Goal: Transaction & Acquisition: Purchase product/service

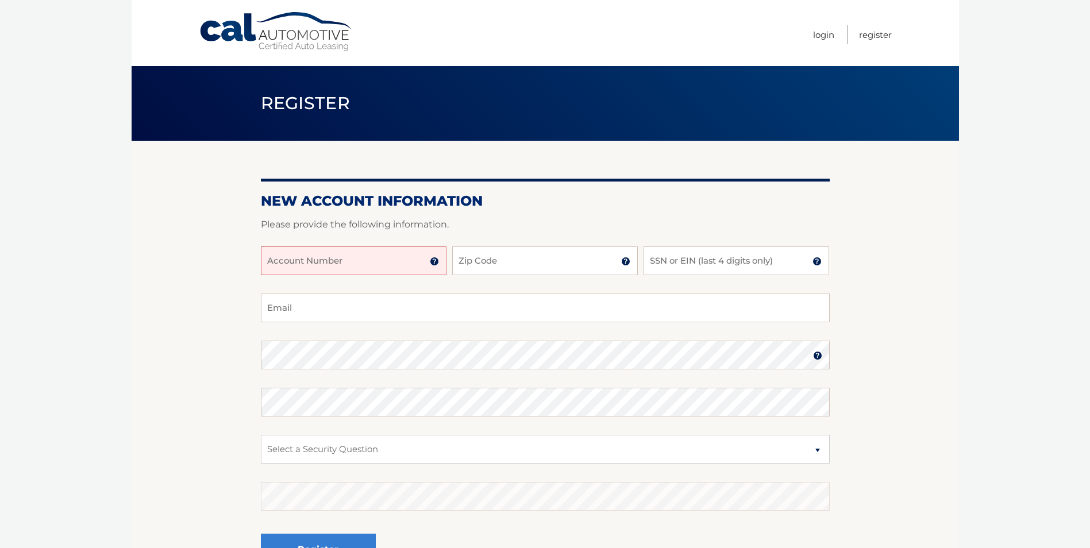
click at [420, 271] on input "Account Number" at bounding box center [354, 260] width 186 height 29
type input "44456013017"
type input "14032"
type input "3226"
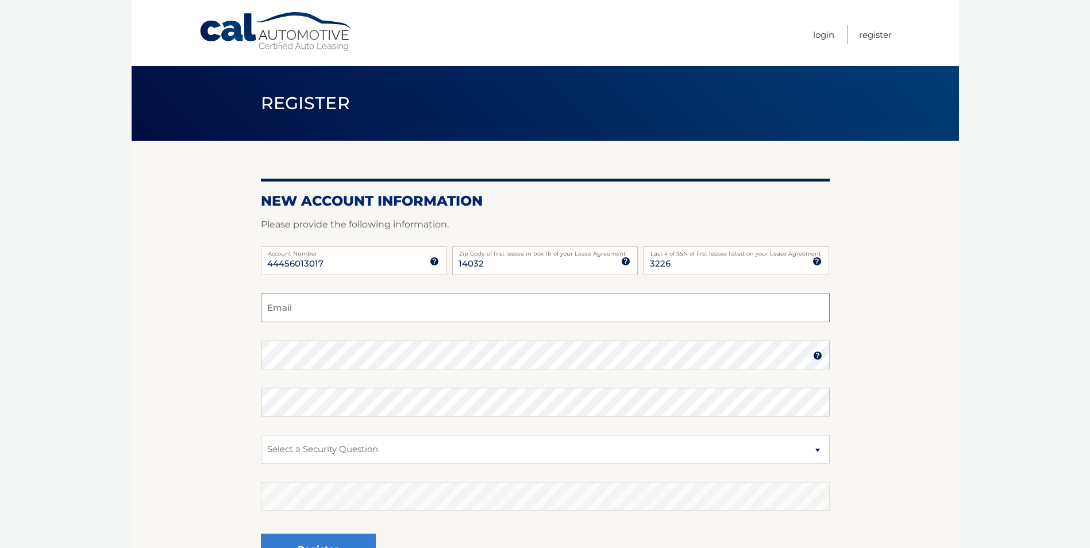
type input "W"
type input "wendyataffy216@aol.com"
click at [387, 460] on select "Select a Security Question What was the name of your elementary school? What is…" at bounding box center [545, 449] width 569 height 29
click at [240, 516] on section "New Account Information Please provide the following information. 44456013017 A…" at bounding box center [545, 365] width 827 height 449
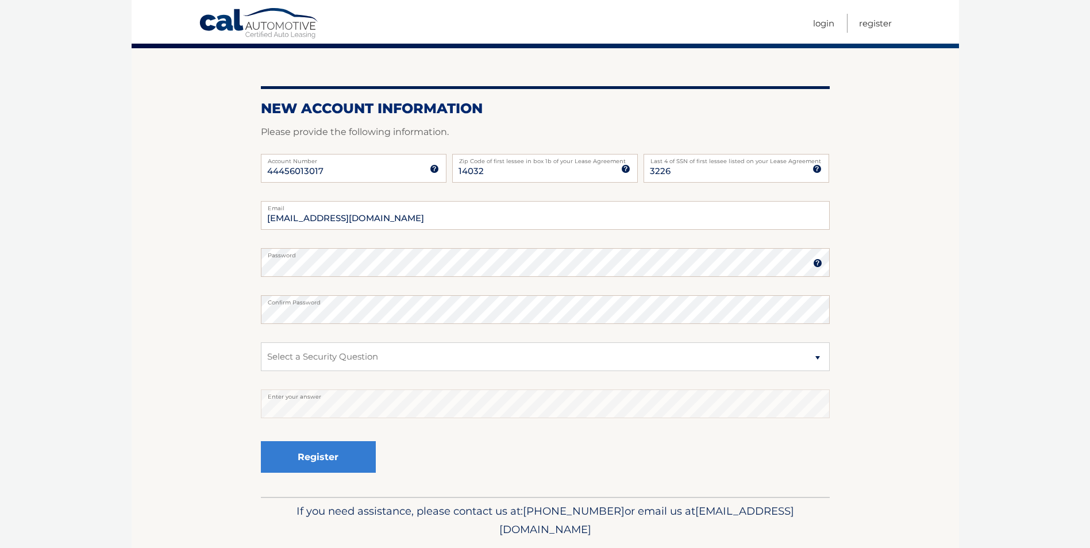
scroll to position [115, 0]
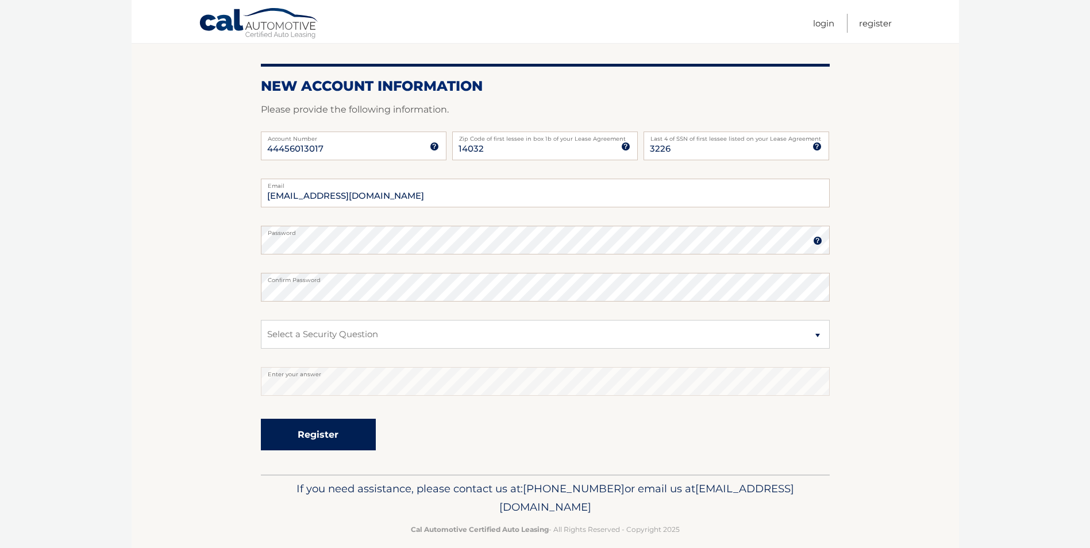
click at [323, 433] on button "Register" at bounding box center [318, 435] width 115 height 32
click at [754, 333] on select "Select a Security Question What was the name of your elementary school? What is…" at bounding box center [545, 334] width 569 height 29
select select "2"
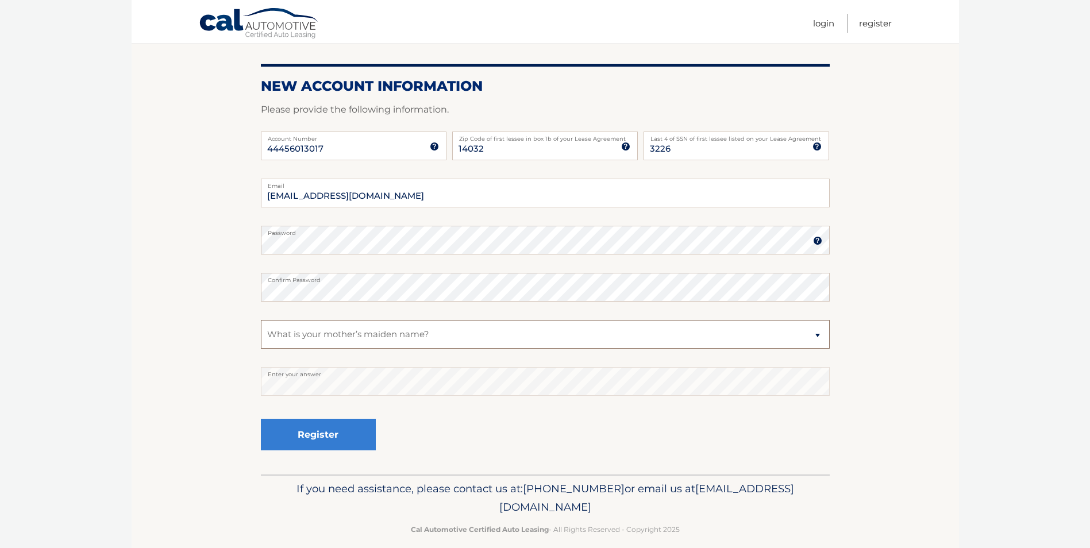
click at [261, 320] on select "Select a Security Question What was the name of your elementary school? What is…" at bounding box center [545, 334] width 569 height 29
click at [318, 433] on button "Register" at bounding box center [318, 435] width 115 height 32
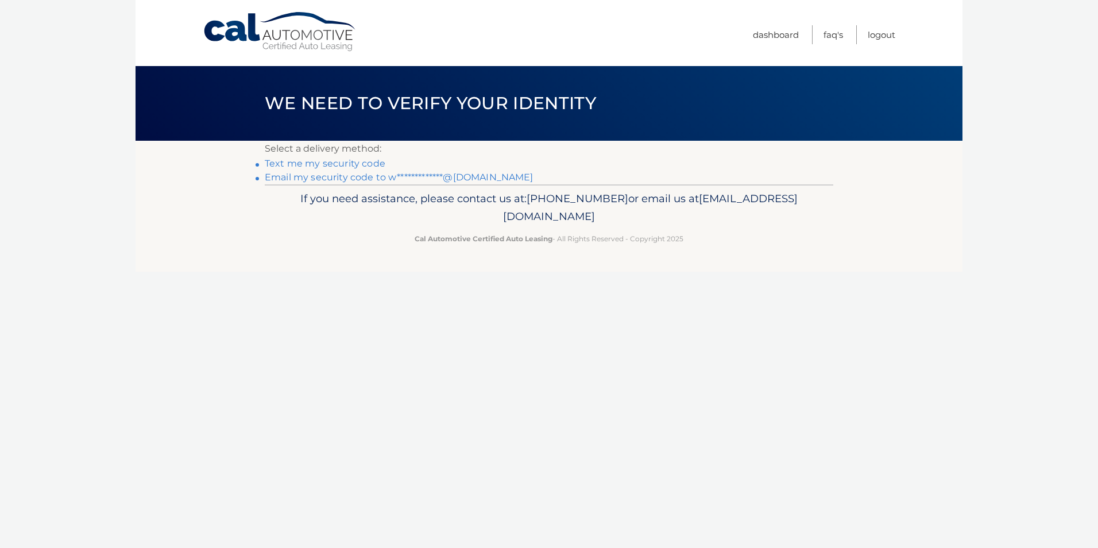
click at [345, 177] on link "**********" at bounding box center [399, 177] width 269 height 11
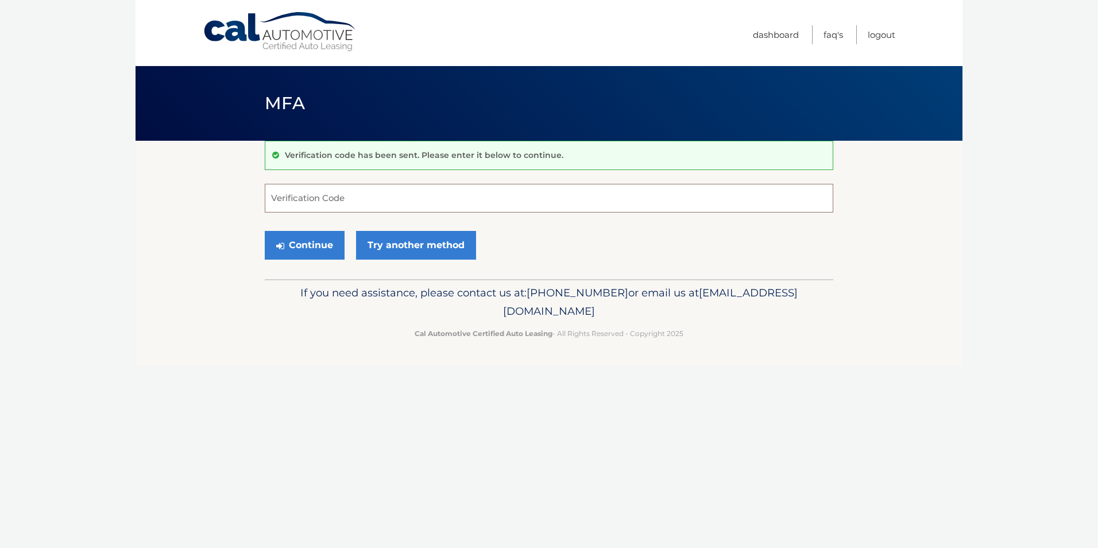
click at [358, 203] on input "Verification Code" at bounding box center [549, 198] width 569 height 29
type input "674645"
click at [301, 251] on button "Continue" at bounding box center [305, 245] width 80 height 29
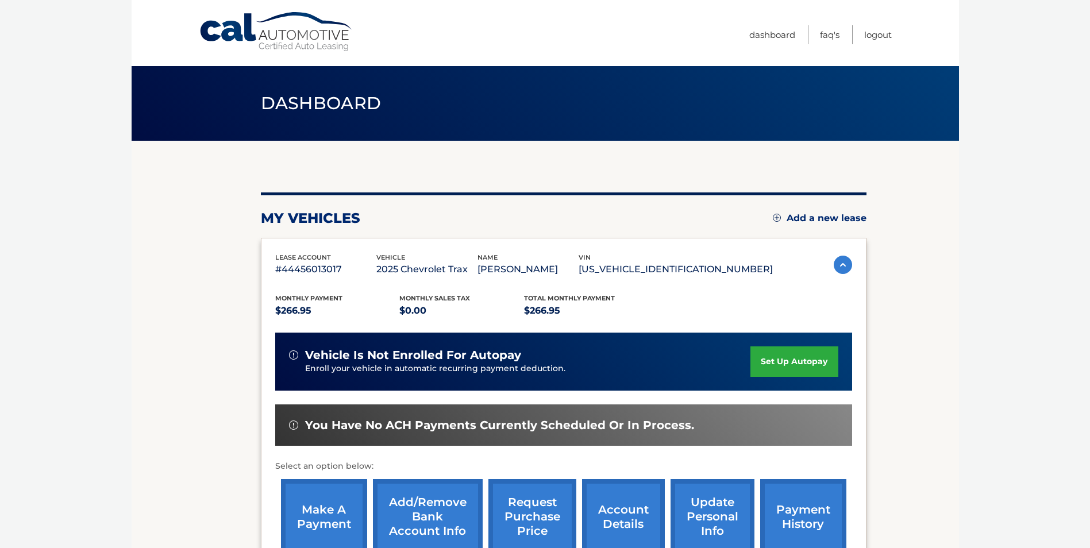
click at [62, 415] on body "Cal Automotive Menu Dashboard FAQ's Logout" at bounding box center [545, 274] width 1090 height 548
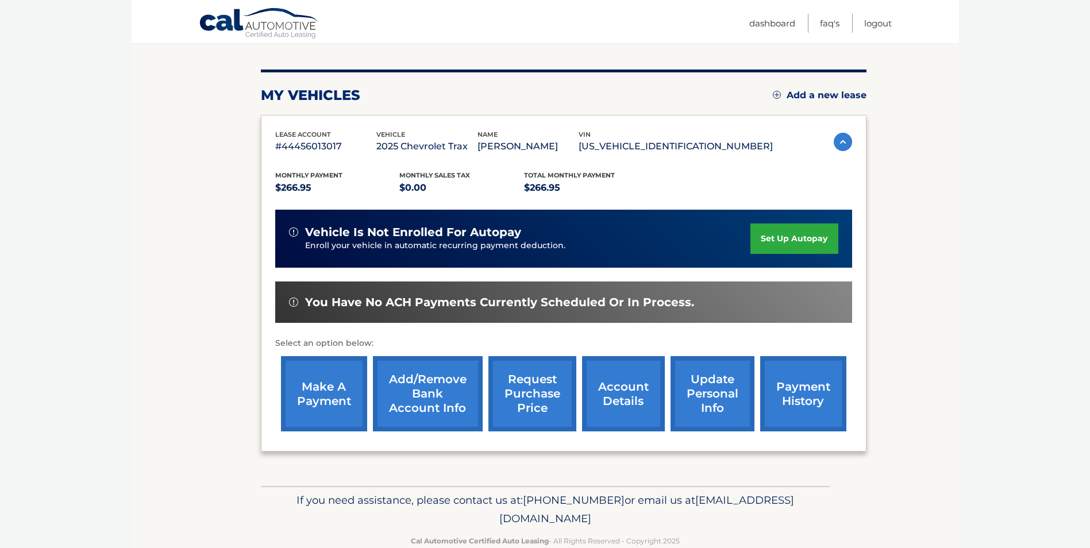
scroll to position [138, 0]
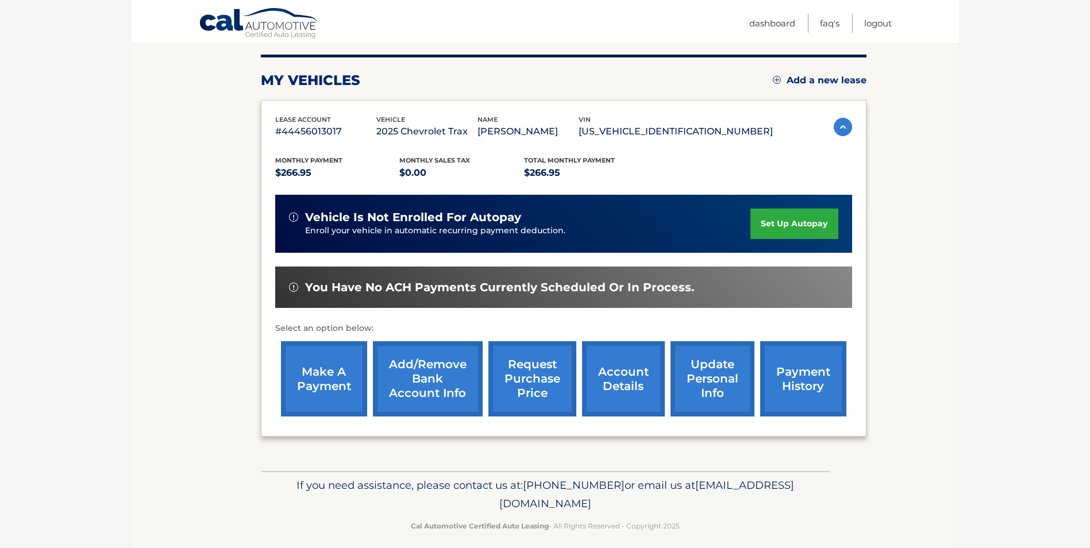
click at [322, 382] on link "make a payment" at bounding box center [324, 378] width 86 height 75
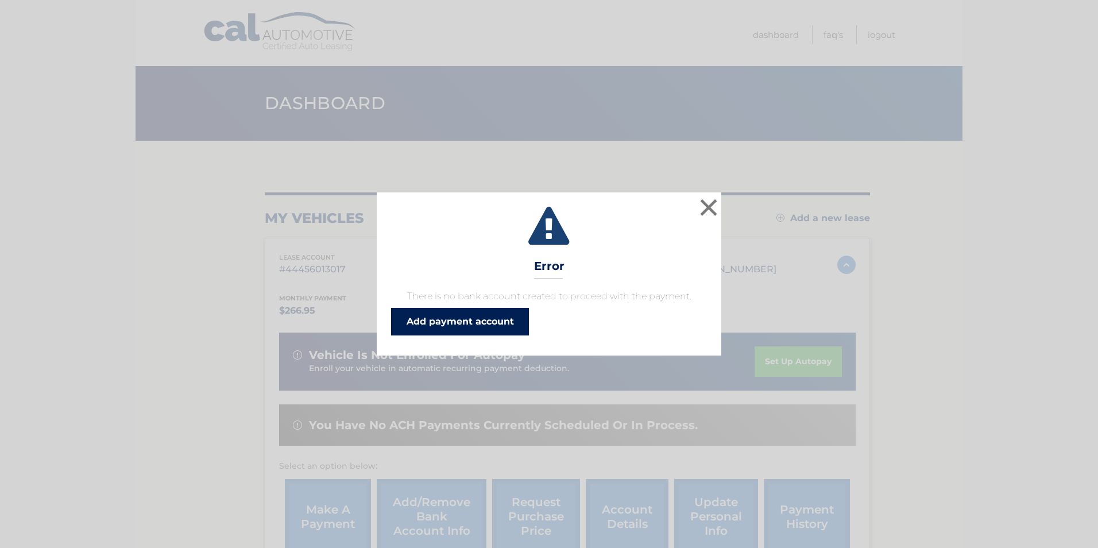
click at [466, 322] on link "Add payment account" at bounding box center [460, 322] width 138 height 28
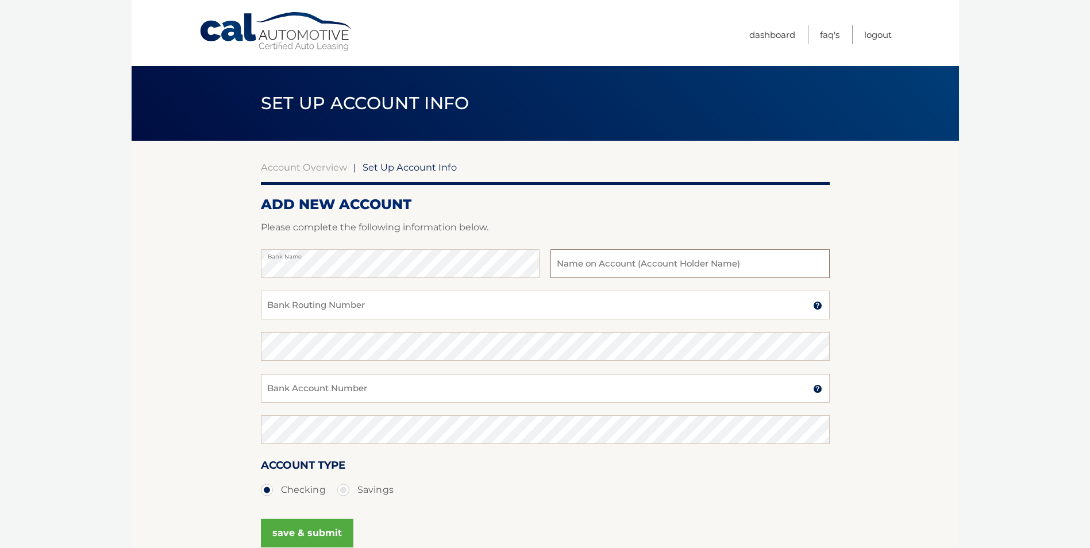
click at [573, 264] on input "text" at bounding box center [689, 263] width 279 height 29
type input "[PERSON_NAME]"
type input "8700675955"
click at [364, 299] on input "Bank Routing Number" at bounding box center [545, 305] width 569 height 29
type input "022000046"
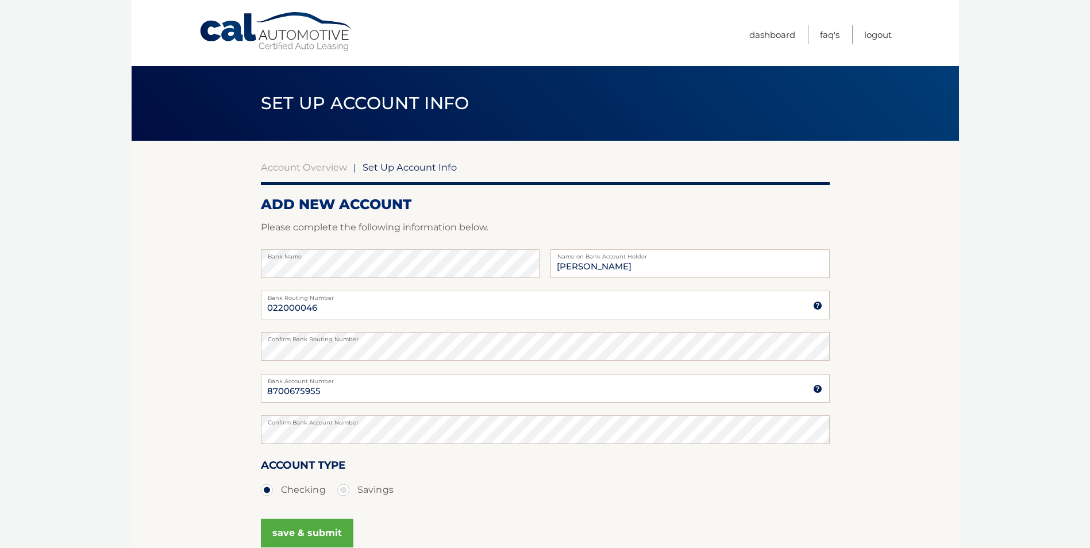
click at [110, 390] on body "Cal Automotive Menu Dashboard FAQ's Logout |" at bounding box center [545, 274] width 1090 height 548
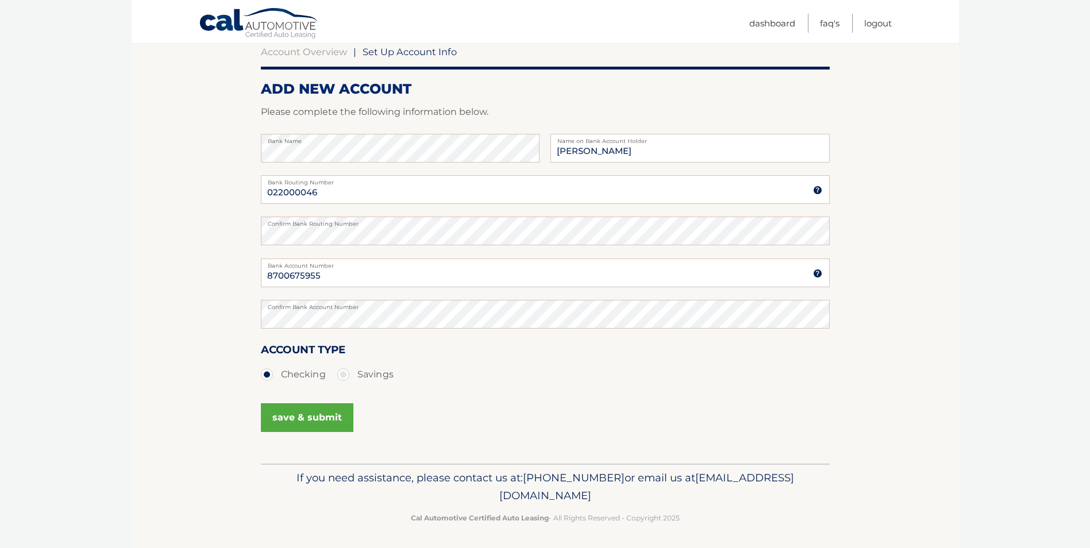
scroll to position [118, 0]
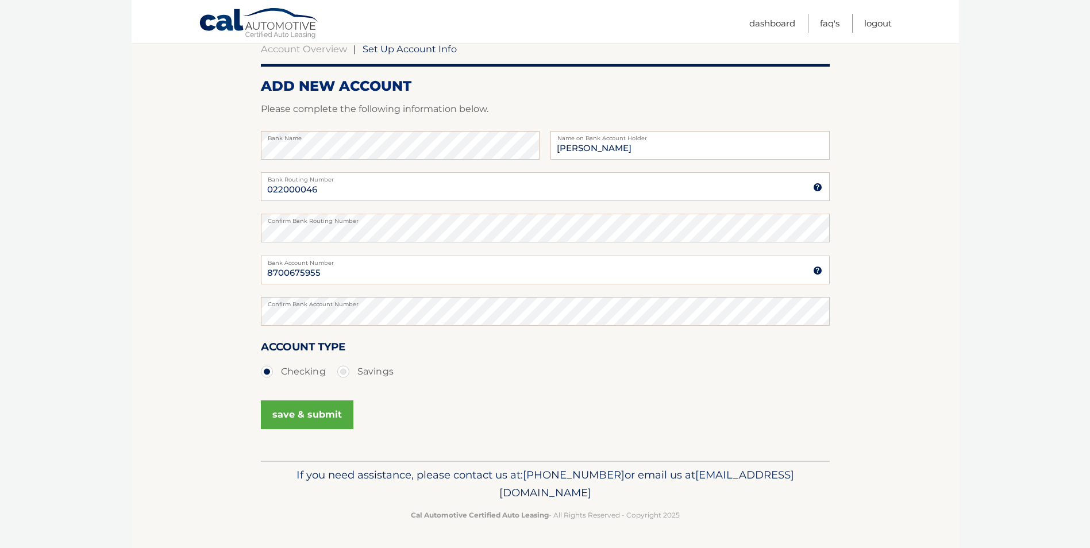
click at [325, 418] on button "save & submit" at bounding box center [307, 414] width 92 height 29
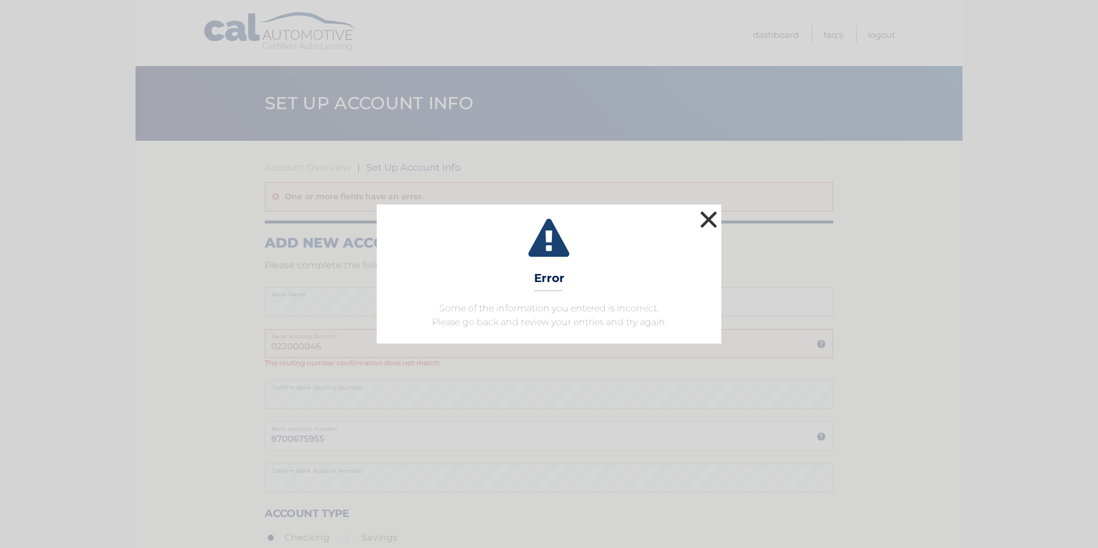
click at [703, 222] on button "×" at bounding box center [708, 219] width 23 height 23
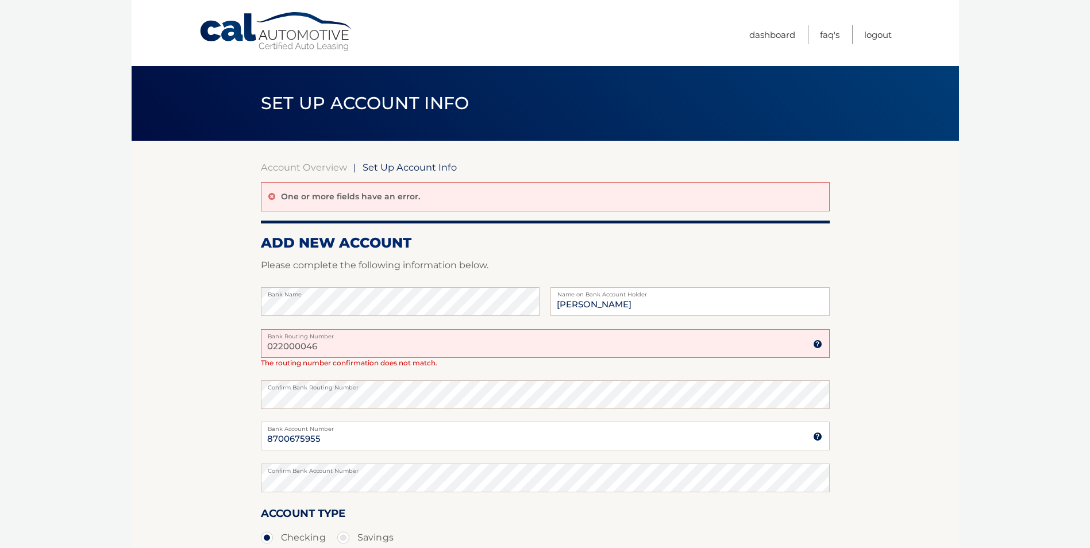
click at [191, 453] on section "Account Overview | Set Up Account Info One or more fields have an error. ADD NE…" at bounding box center [545, 384] width 827 height 487
click at [187, 496] on section "Account Overview | Set Up Account Info One or more fields have an error. ADD NE…" at bounding box center [545, 384] width 827 height 487
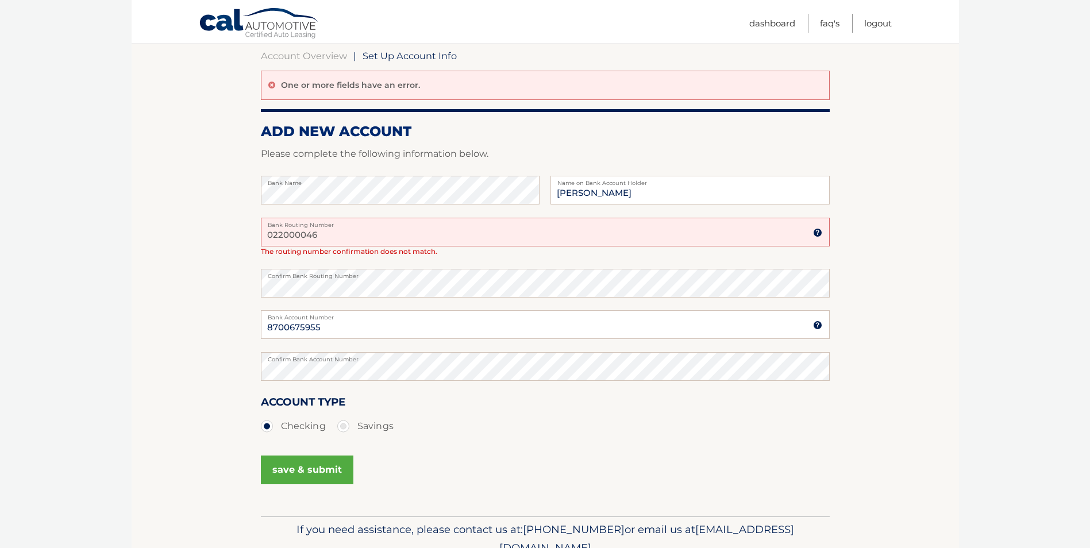
scroll to position [115, 0]
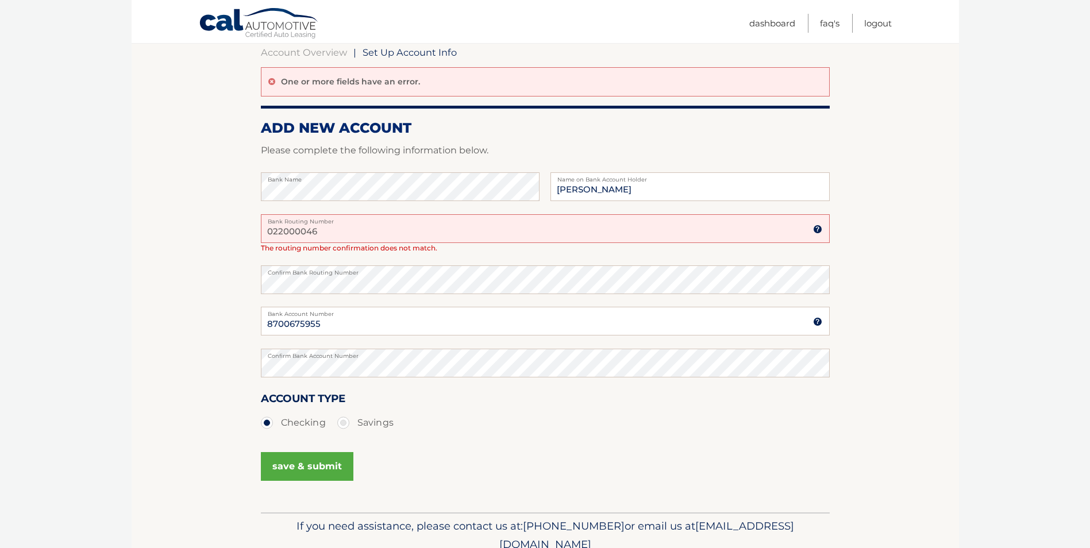
click at [300, 473] on button "save & submit" at bounding box center [307, 466] width 92 height 29
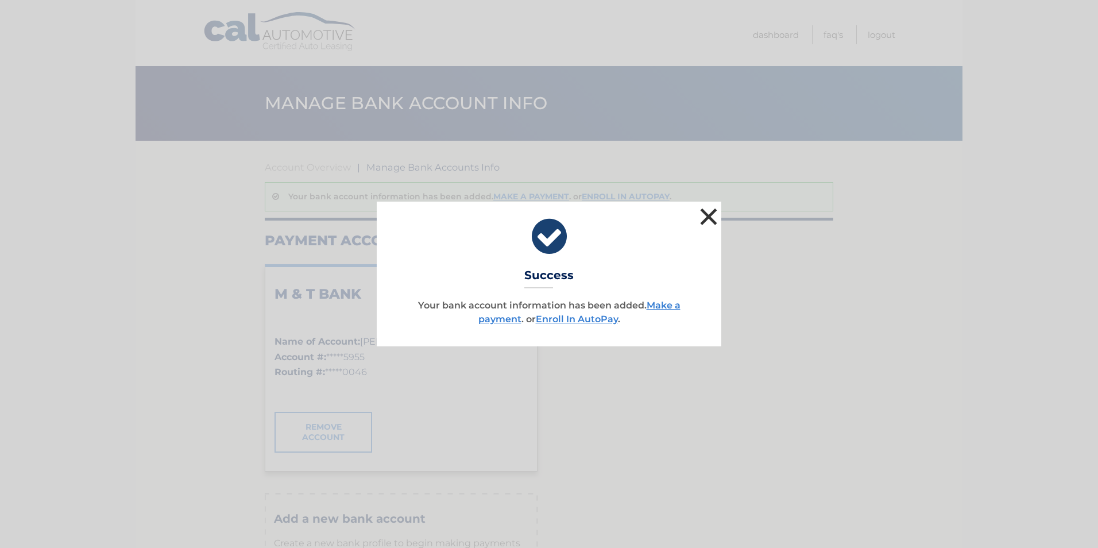
click at [710, 216] on button "×" at bounding box center [708, 216] width 23 height 23
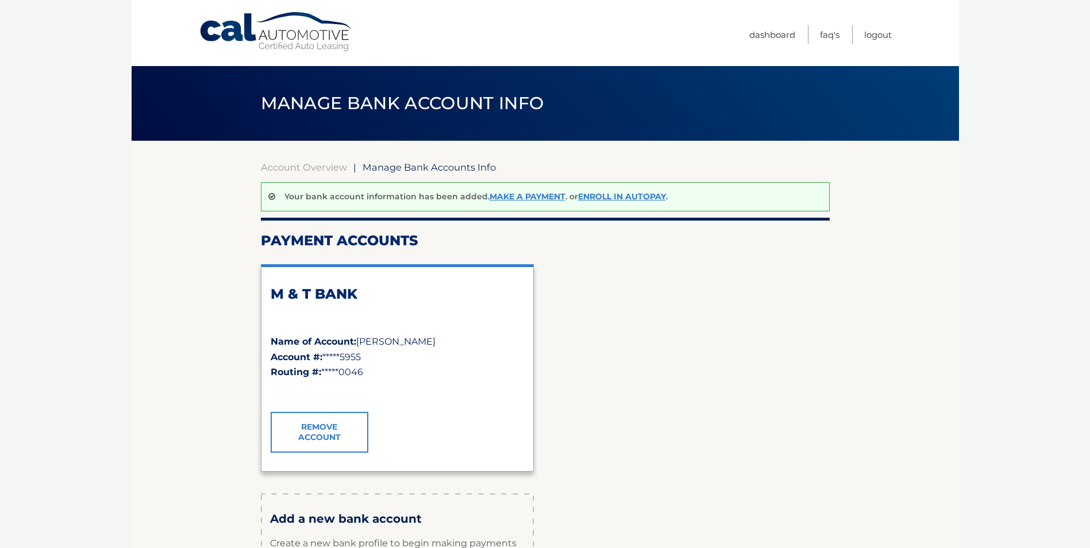
click at [173, 330] on section "Account Overview | Manage Bank Accounts Info Your bank account information has …" at bounding box center [545, 409] width 827 height 537
click at [510, 196] on link "Make a payment" at bounding box center [527, 196] width 76 height 10
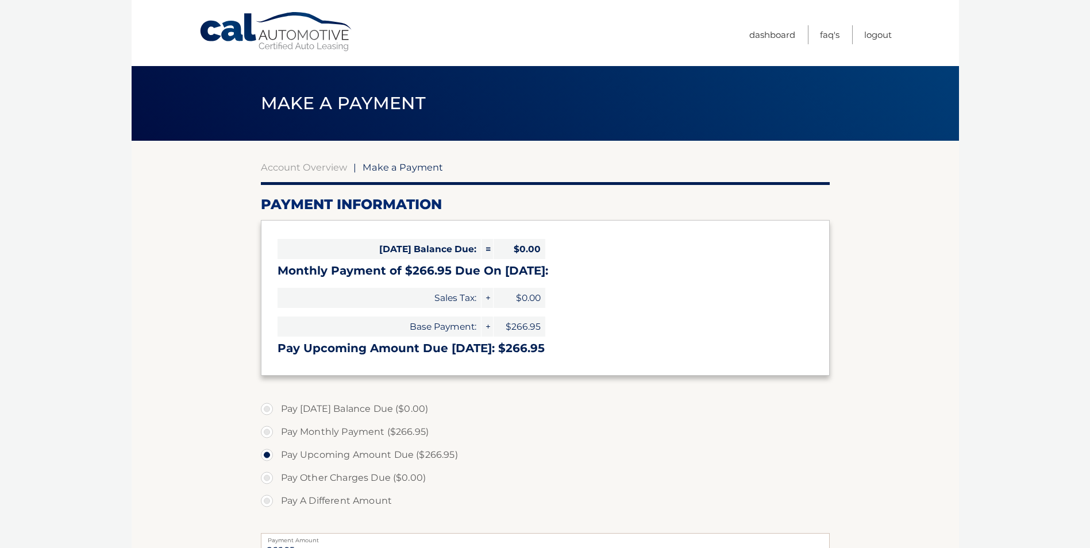
select select "Yzc5MjdkMjYtODdiNy00Y2E2LWI5ZTEtNTlkYTZkZDk3OGRm"
click at [106, 448] on body "Cal Automotive Menu Dashboard FAQ's Logout |" at bounding box center [545, 274] width 1090 height 548
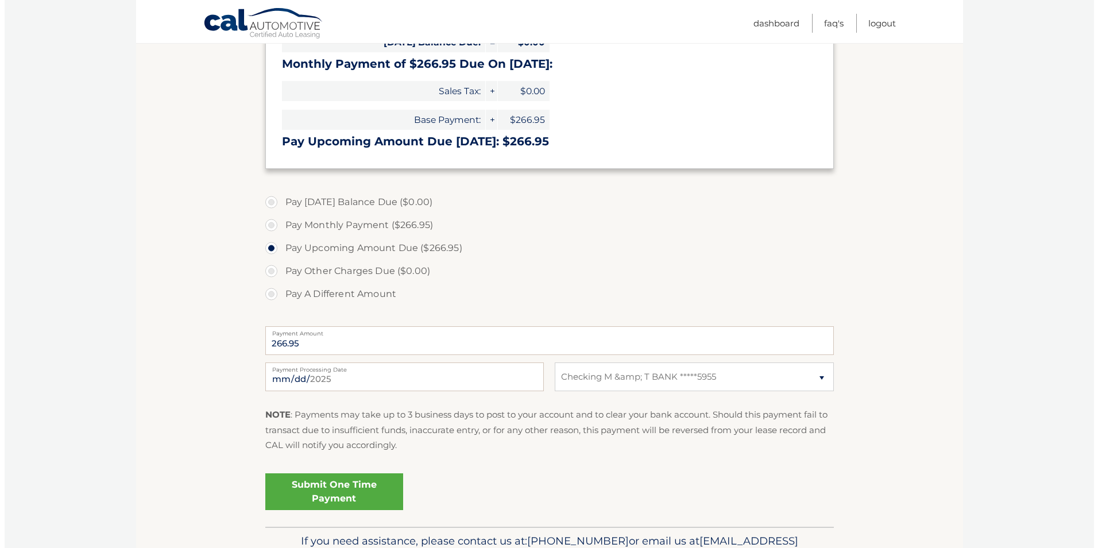
scroll to position [230, 0]
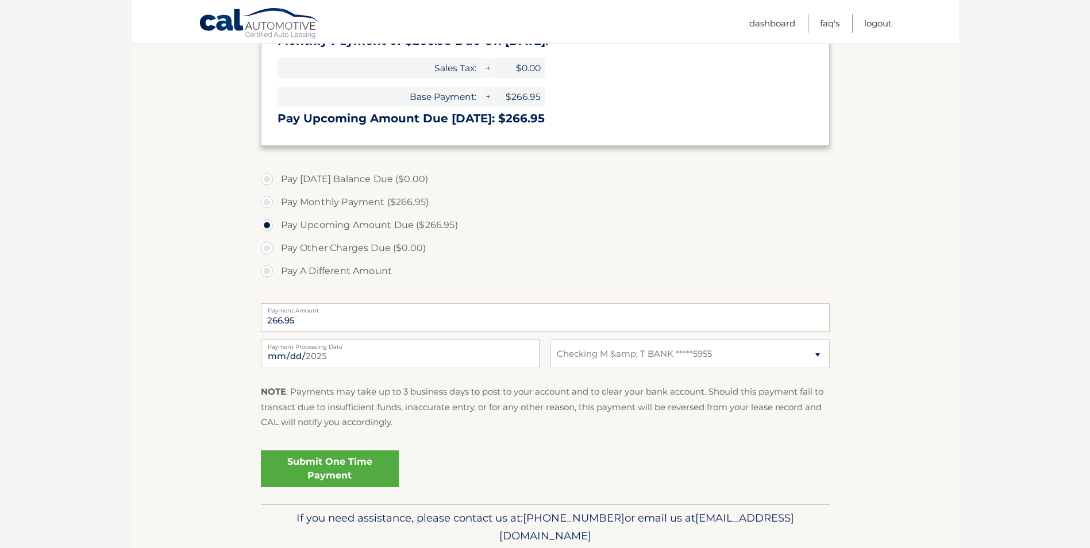
click at [106, 318] on html "Cal Automotive Menu Dashboard FAQ's Logout" at bounding box center [545, 44] width 1090 height 548
click at [96, 318] on html "Cal Automotive Menu Dashboard FAQ's Logout" at bounding box center [545, 44] width 1090 height 548
click at [90, 318] on html "Cal Automotive Menu Dashboard FAQ's Logout" at bounding box center [545, 44] width 1090 height 548
click at [334, 458] on link "Submit One Time Payment" at bounding box center [330, 468] width 138 height 37
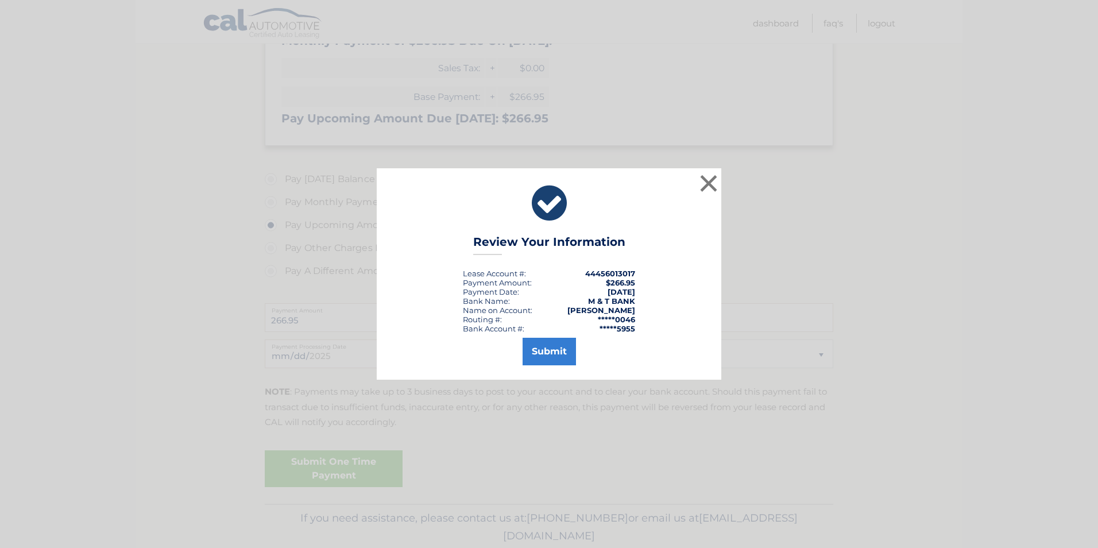
click at [472, 417] on div "× Review Your Information Lease Account #: 44456013017 Payment Amount: $266.95 …" at bounding box center [549, 274] width 1098 height 548
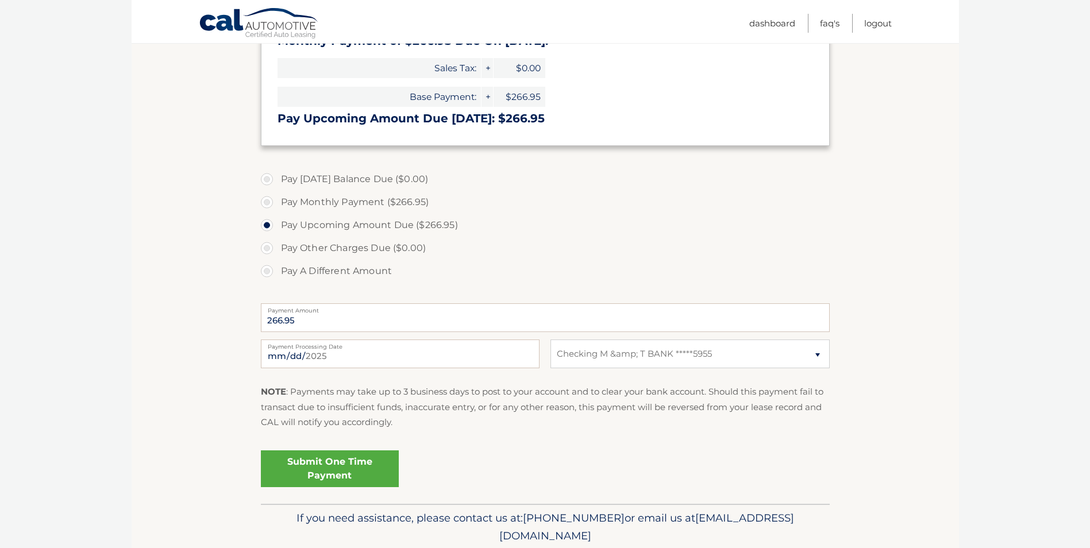
click at [59, 318] on html "Cal Automotive Menu Dashboard FAQ's Logout" at bounding box center [545, 44] width 1090 height 548
click at [23, 318] on html "Cal Automotive Menu Dashboard FAQ's Logout" at bounding box center [545, 44] width 1090 height 548
click at [335, 465] on link "Submit One Time Payment" at bounding box center [330, 468] width 138 height 37
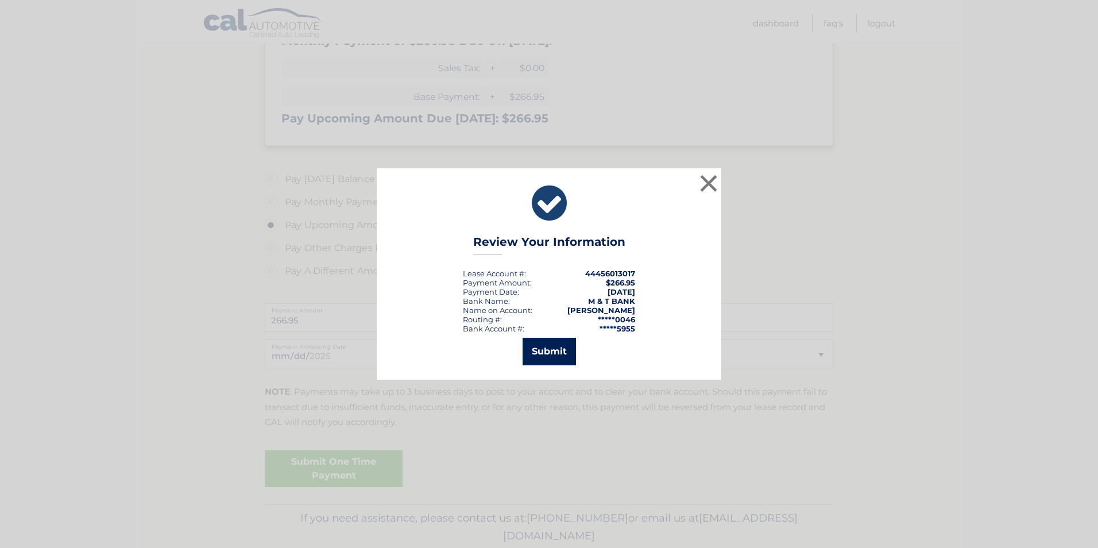
click at [548, 352] on button "Submit" at bounding box center [549, 352] width 53 height 28
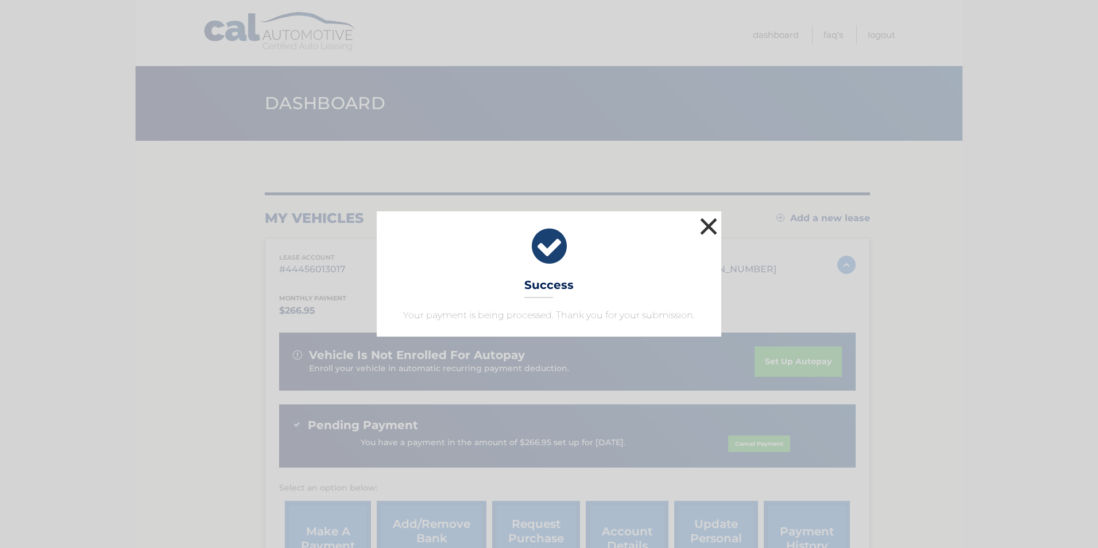
click at [707, 222] on button "×" at bounding box center [708, 226] width 23 height 23
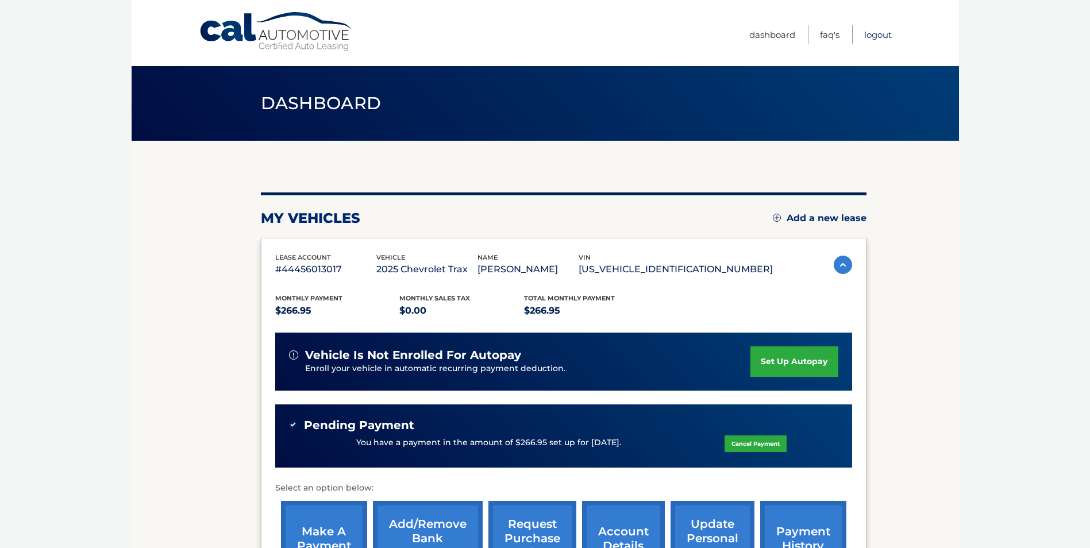
click at [879, 34] on link "Logout" at bounding box center [878, 34] width 28 height 19
